Goal: Information Seeking & Learning: Learn about a topic

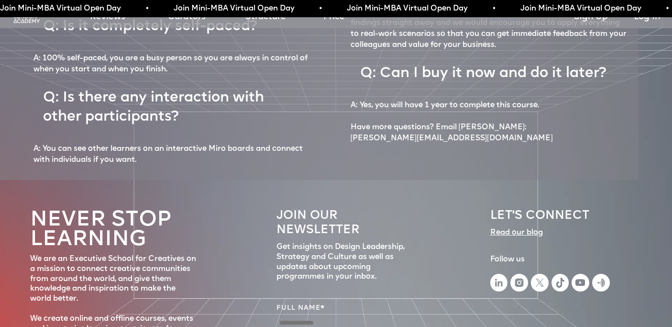
scroll to position [4498, 0]
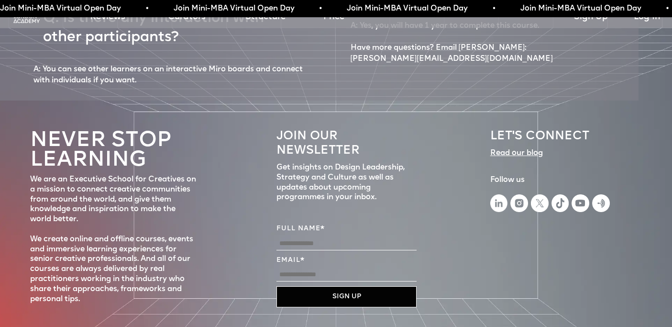
click at [25, 21] on img at bounding box center [26, 16] width 29 height 15
click at [109, 18] on link "Reviews" at bounding box center [107, 17] width 35 height 13
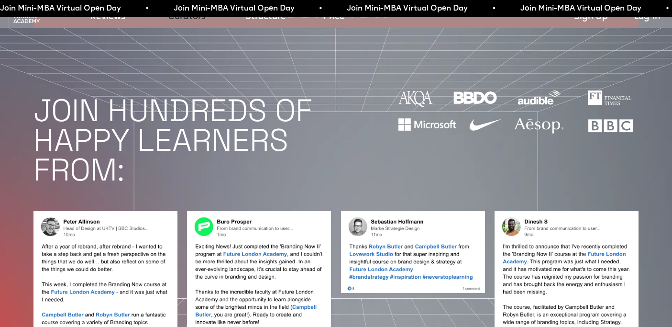
click at [183, 18] on link "Curators" at bounding box center [187, 17] width 38 height 13
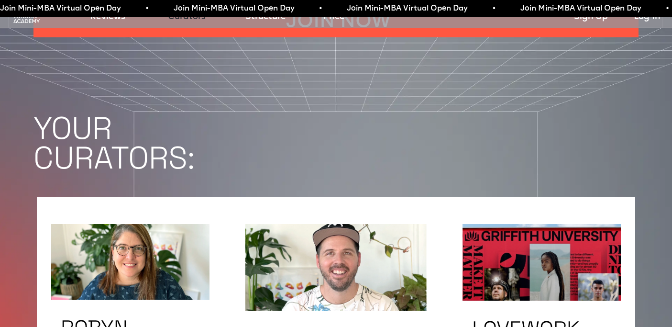
scroll to position [1496, 0]
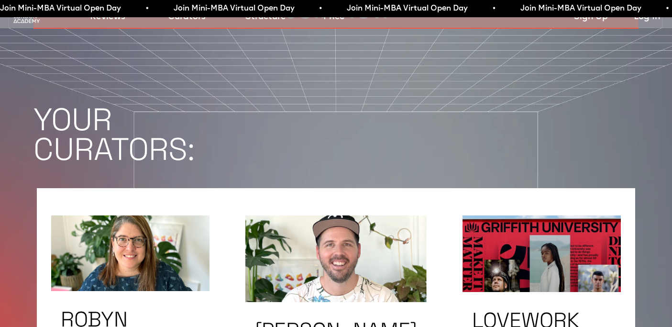
click at [373, 5] on span "Join Mini-MBA Virtual Open Day • Join Mini-MBA Virtual Open Day • Join Mini-MBA…" at bounding box center [432, 8] width 867 height 13
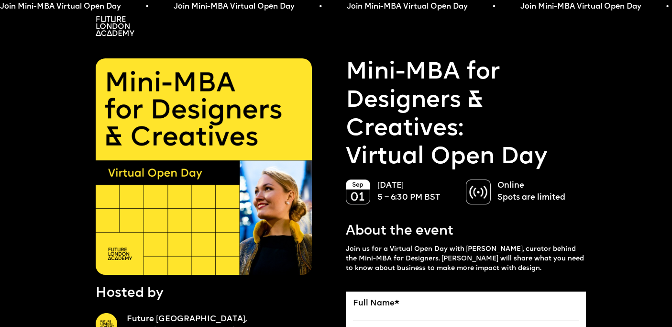
click at [117, 28] on img at bounding box center [115, 26] width 39 height 20
click at [117, 22] on img at bounding box center [115, 26] width 39 height 20
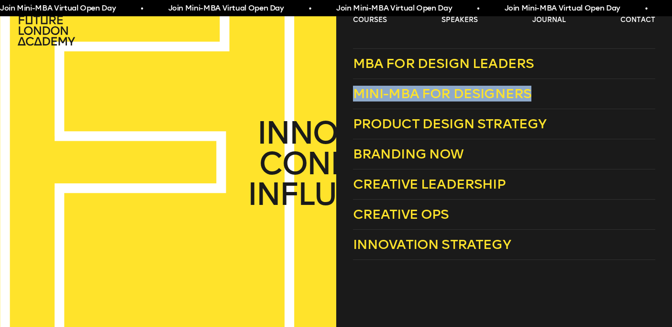
click at [383, 16] on div "Join Mini-MBA Virtual Open Day • Join Mini-MBA Virtual Open Day • Join Mini-MBA…" at bounding box center [336, 8] width 672 height 16
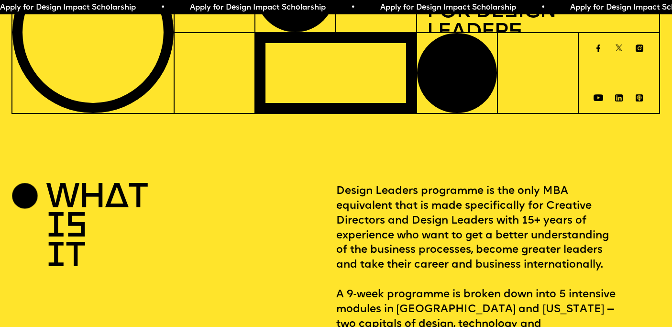
scroll to position [364, 0]
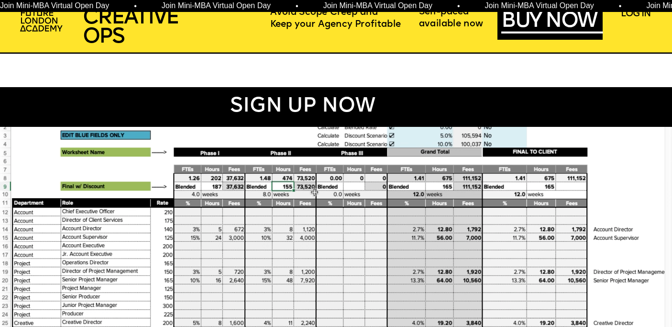
scroll to position [613, 0]
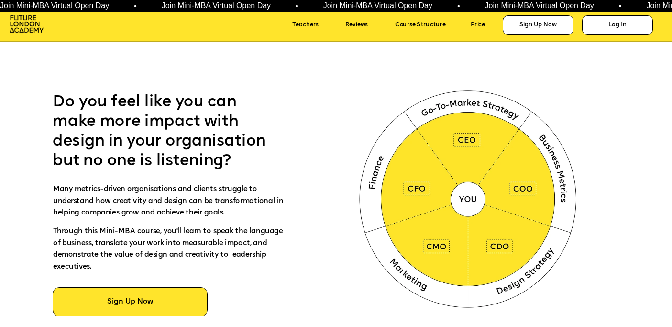
scroll to position [422, 0]
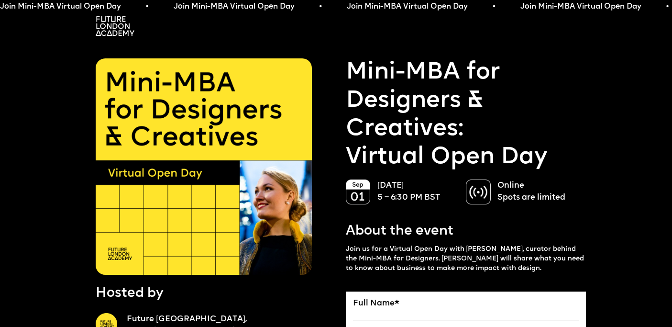
click at [116, 28] on img at bounding box center [115, 26] width 39 height 20
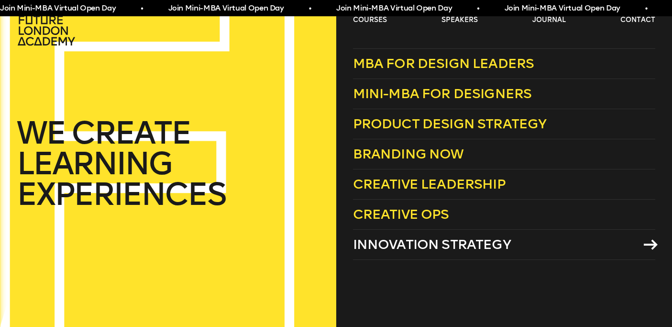
click at [419, 245] on span "Innovation Strategy" at bounding box center [432, 244] width 158 height 16
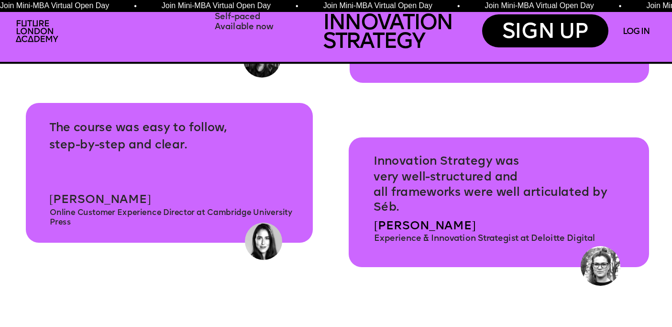
scroll to position [3473, 0]
